Goal: Check status: Check status

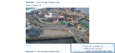
scroll to position [216, 0]
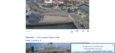
click at [69, 15] on img at bounding box center [58, 12] width 64 height 36
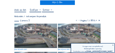
scroll to position [23, 0]
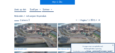
click at [45, 30] on img at bounding box center [35, 35] width 43 height 24
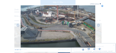
click at [102, 6] on icon at bounding box center [103, 6] width 2 height 2
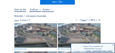
click at [23, 9] on input "text" at bounding box center [20, 9] width 12 height 3
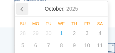
click at [23, 9] on icon at bounding box center [22, 9] width 12 height 12
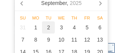
click at [49, 25] on div "2" at bounding box center [48, 27] width 13 height 12
type input "02/09/2025 15:20"
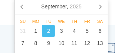
click at [50, 29] on div "2" at bounding box center [48, 31] width 13 height 12
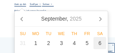
scroll to position [10, 0]
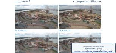
scroll to position [48, 0]
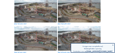
click at [40, 14] on img at bounding box center [35, 10] width 43 height 24
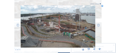
scroll to position [274, 0]
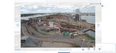
click at [103, 6] on icon at bounding box center [103, 6] width 2 height 2
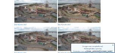
scroll to position [55, 0]
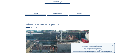
scroll to position [30, 0]
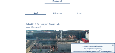
click at [34, 13] on span "Feed" at bounding box center [36, 14] width 4 height 2
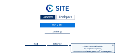
click at [48, 17] on div "Camera's" at bounding box center [48, 17] width 16 height 5
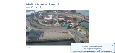
scroll to position [201, 0]
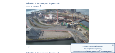
click at [72, 23] on img at bounding box center [58, 27] width 64 height 36
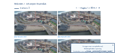
scroll to position [23, 0]
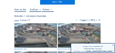
click at [24, 11] on input "text" at bounding box center [20, 9] width 12 height 3
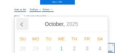
click at [23, 22] on icon at bounding box center [22, 24] width 12 height 12
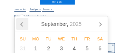
click at [23, 22] on icon at bounding box center [22, 24] width 12 height 12
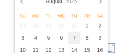
click at [72, 39] on div "7" at bounding box center [74, 37] width 13 height 12
type input "[DATE] 15:25"
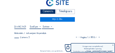
click at [87, 20] on div "Camera's Timelapses Mijn C-Site" at bounding box center [57, 9] width 86 height 25
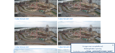
scroll to position [161, 0]
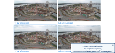
click at [45, 17] on img at bounding box center [35, 9] width 43 height 24
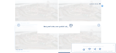
scroll to position [163, 0]
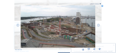
click at [71, 36] on img at bounding box center [58, 26] width 75 height 42
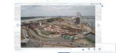
click at [102, 6] on icon at bounding box center [103, 6] width 2 height 2
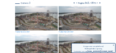
scroll to position [47, 0]
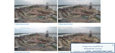
click at [45, 34] on img at bounding box center [35, 39] width 43 height 24
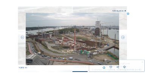
scroll to position [274, 0]
